Goal: Information Seeking & Learning: Check status

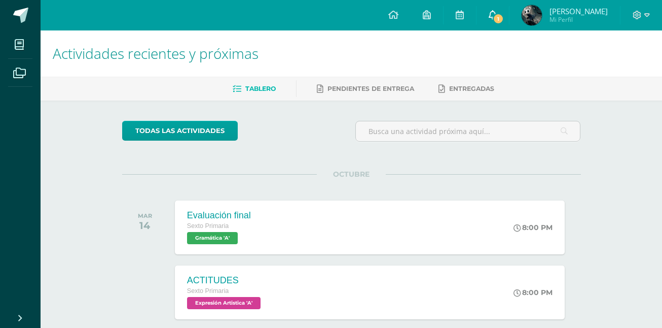
click at [504, 8] on link "1" at bounding box center [493, 15] width 32 height 30
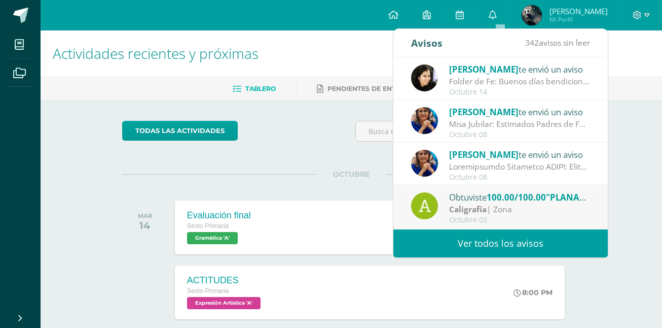
click at [497, 71] on span "[PERSON_NAME]" at bounding box center [483, 69] width 69 height 12
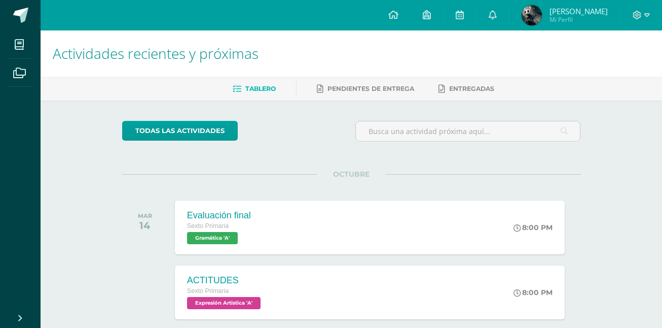
click at [321, 145] on div "todas las Actividades" at bounding box center [351, 135] width 467 height 29
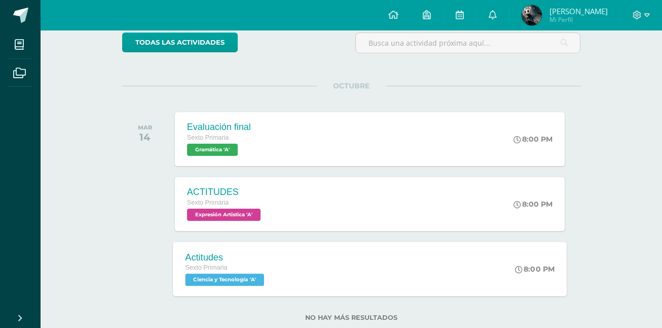
scroll to position [114, 0]
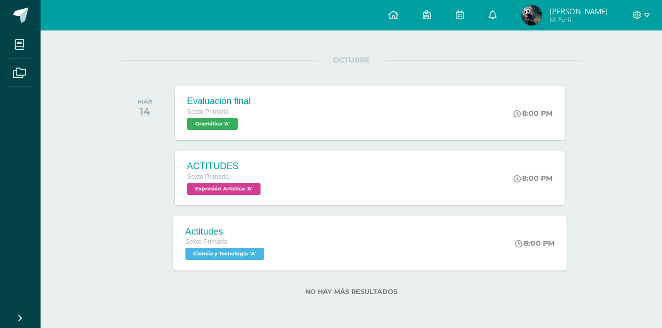
click at [243, 239] on div "Sexto Primaria" at bounding box center [226, 241] width 82 height 11
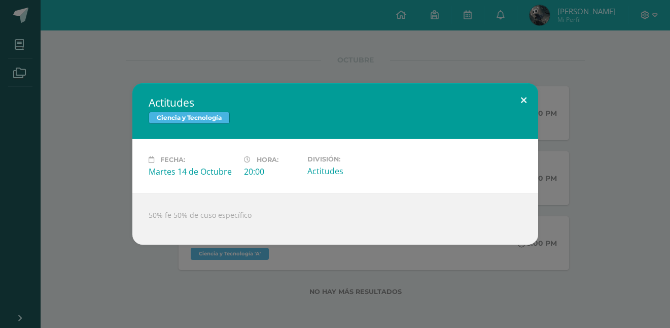
click at [524, 102] on button at bounding box center [523, 100] width 29 height 34
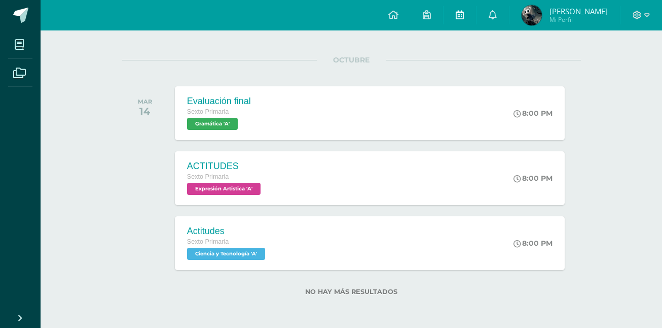
click at [474, 17] on link at bounding box center [460, 15] width 32 height 30
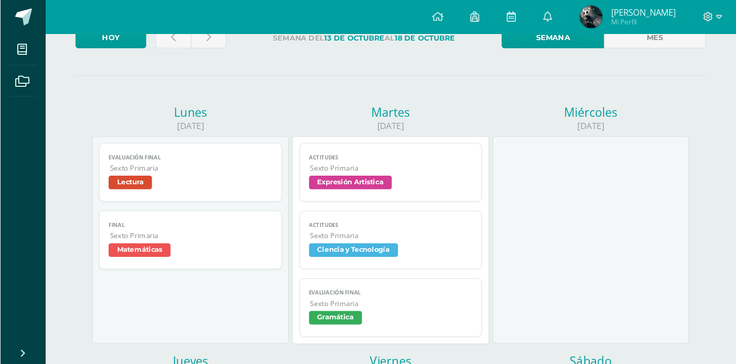
scroll to position [73, 0]
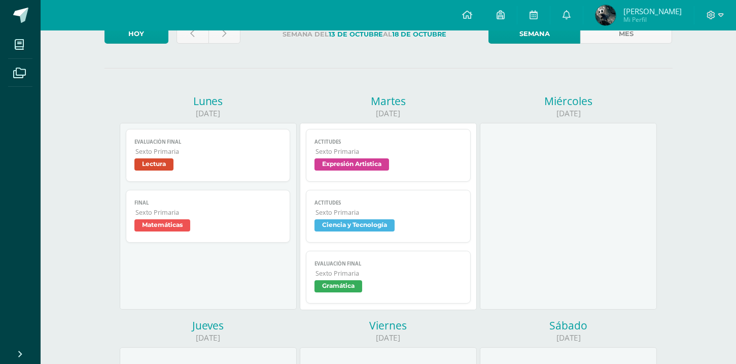
click at [574, 168] on div at bounding box center [568, 216] width 177 height 187
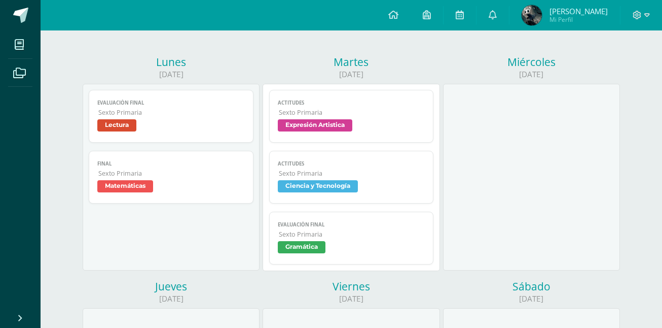
scroll to position [113, 0]
click at [333, 246] on span "Gramática" at bounding box center [352, 247] width 148 height 15
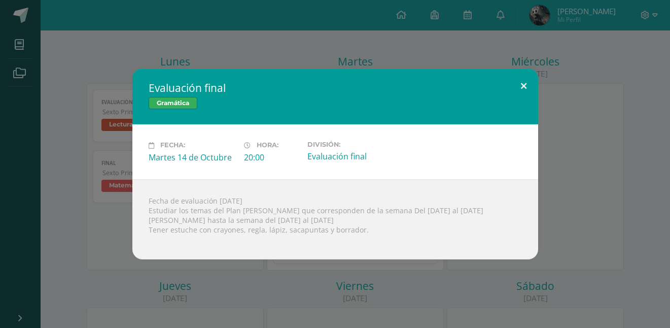
click at [522, 92] on button at bounding box center [523, 85] width 29 height 34
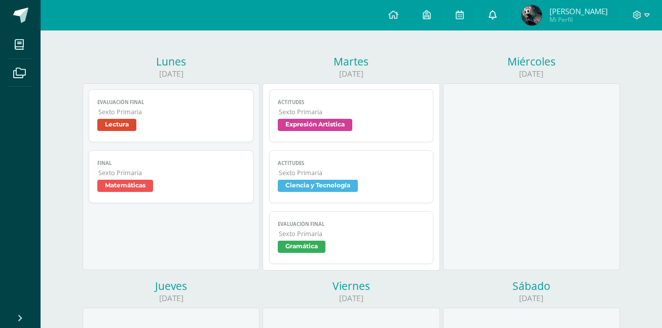
click at [509, 21] on link at bounding box center [493, 15] width 32 height 30
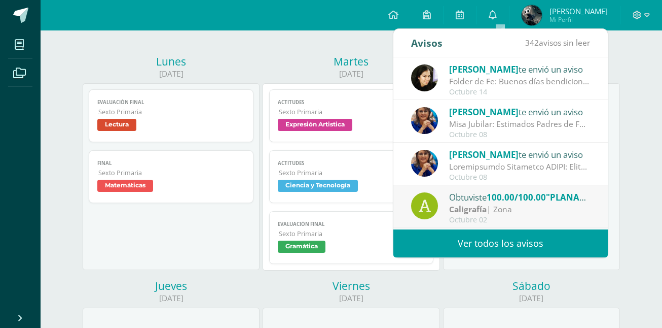
click at [504, 238] on link "Ver todos los avisos" at bounding box center [500, 243] width 214 height 28
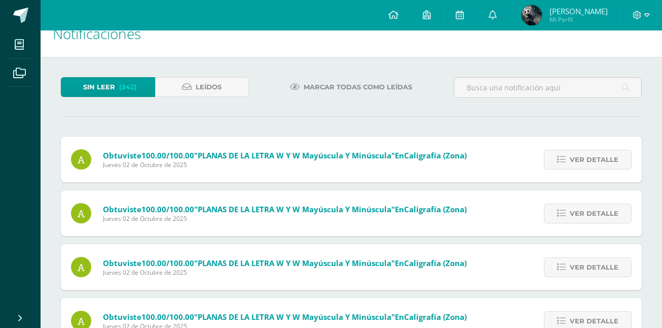
scroll to position [18, 0]
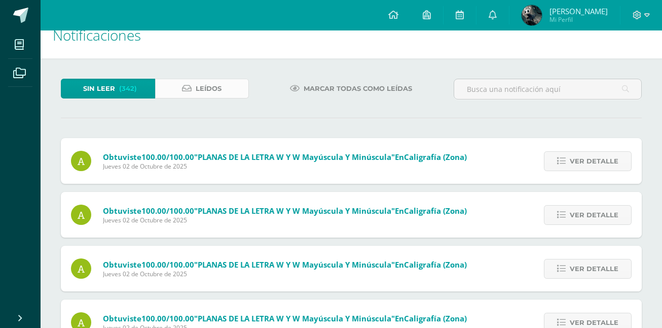
click at [198, 84] on span "Leídos" at bounding box center [209, 88] width 26 height 19
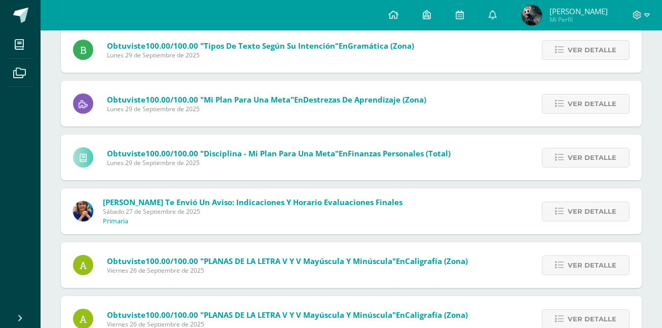
scroll to position [819, 0]
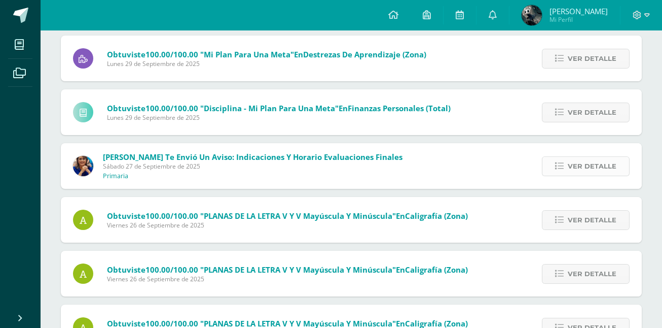
click at [592, 162] on span "Ver detalle" at bounding box center [592, 166] width 49 height 19
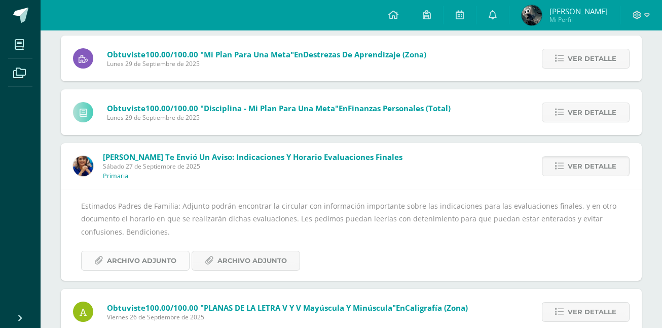
click at [155, 268] on span "Archivo Adjunto" at bounding box center [141, 260] width 69 height 19
